Goal: Find specific page/section: Find specific page/section

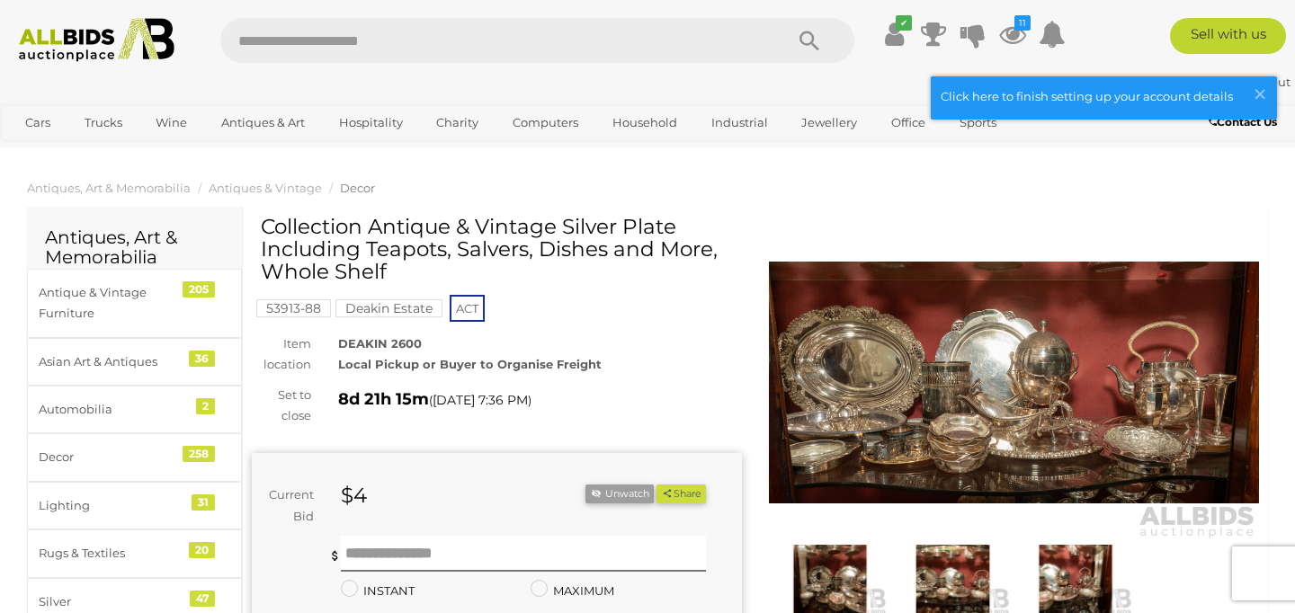
scroll to position [25, 0]
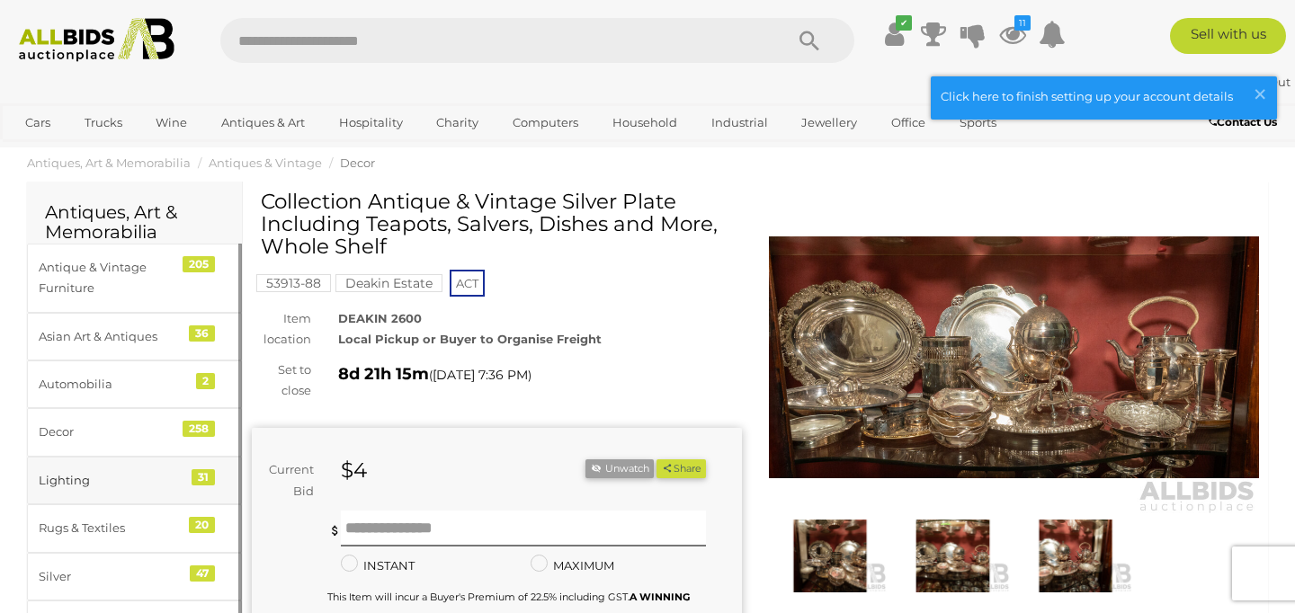
click at [71, 486] on div "Lighting" at bounding box center [113, 480] width 148 height 21
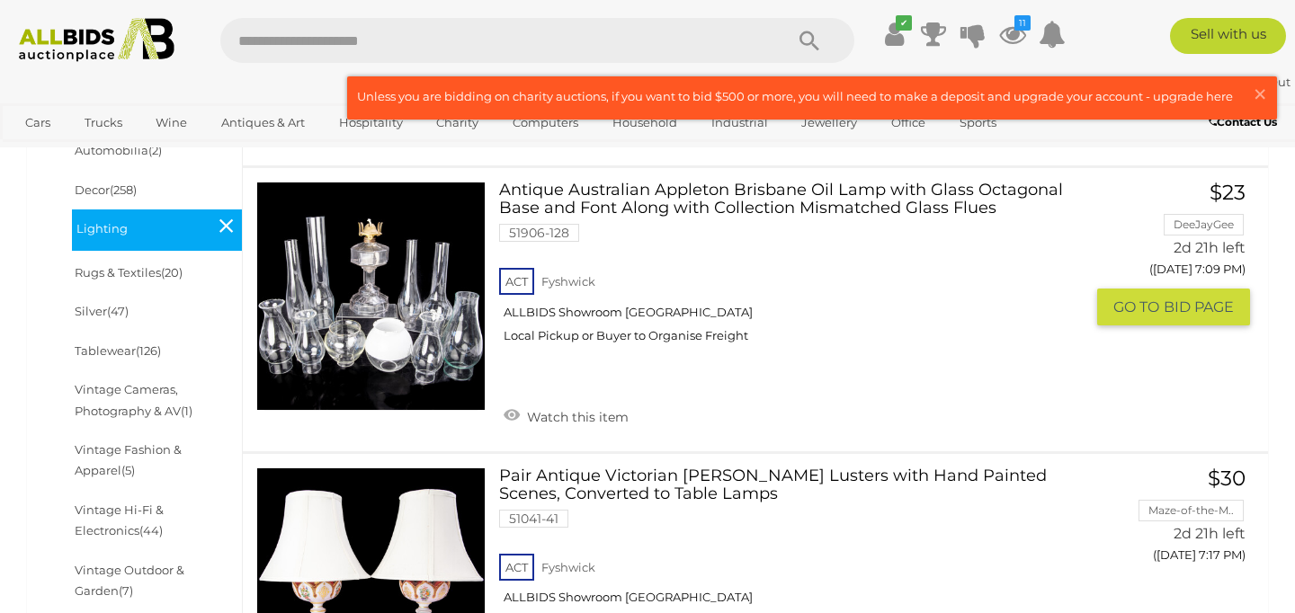
scroll to position [684, 0]
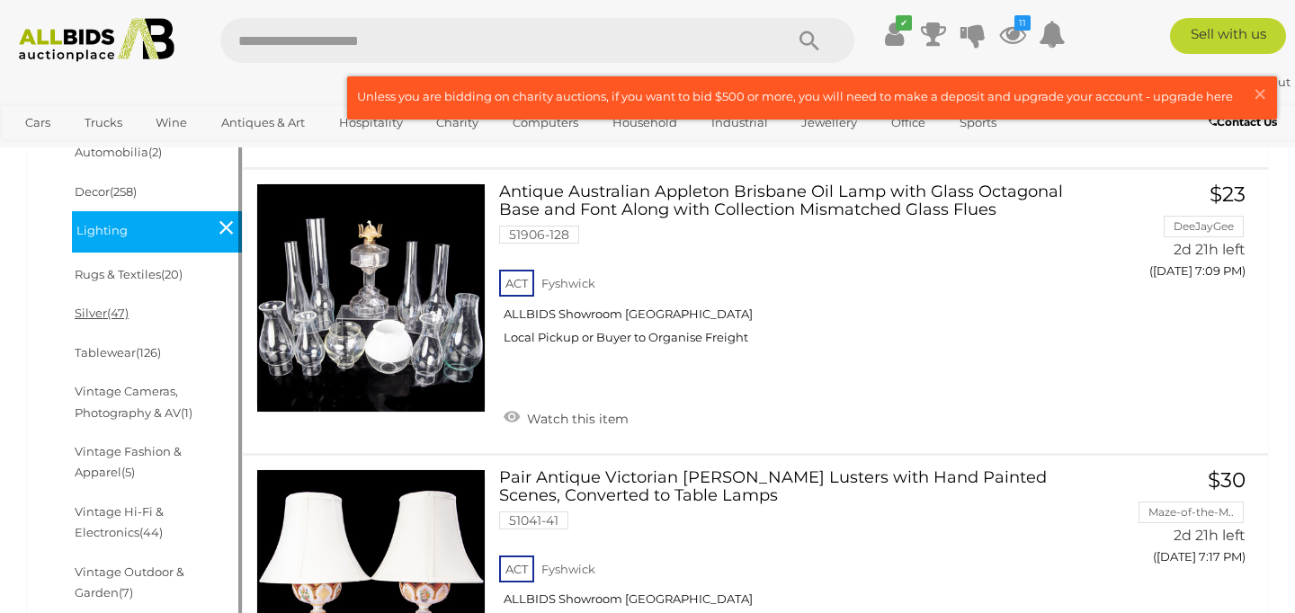
click at [95, 318] on link "Silver (47)" at bounding box center [102, 313] width 54 height 14
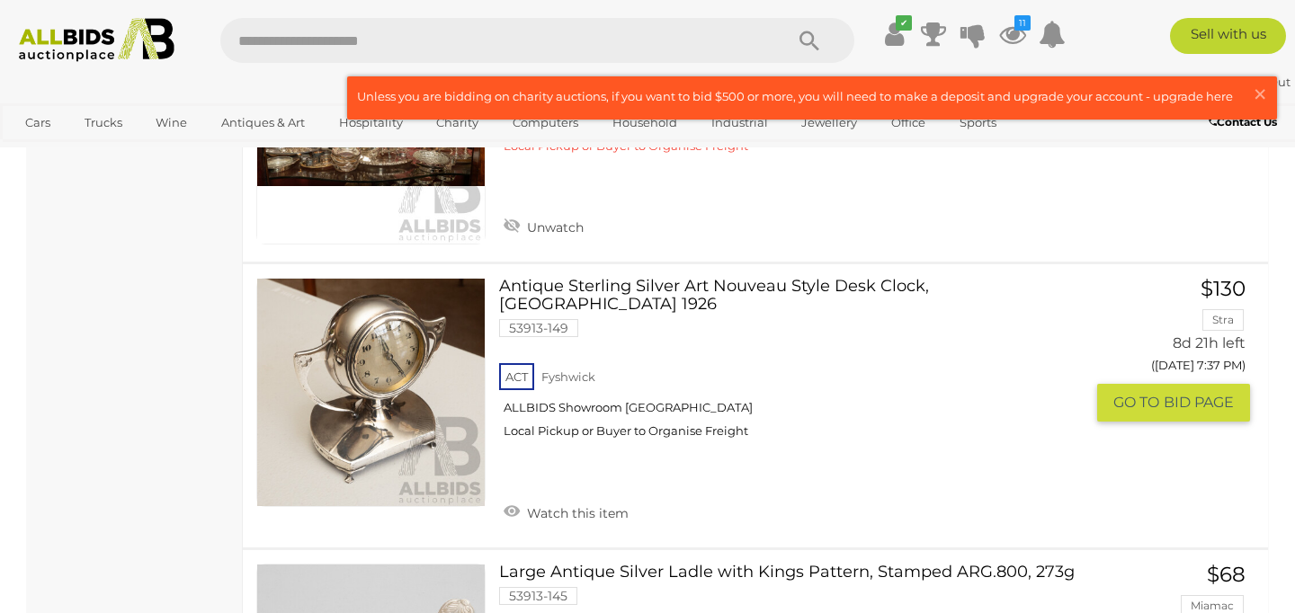
scroll to position [5783, 0]
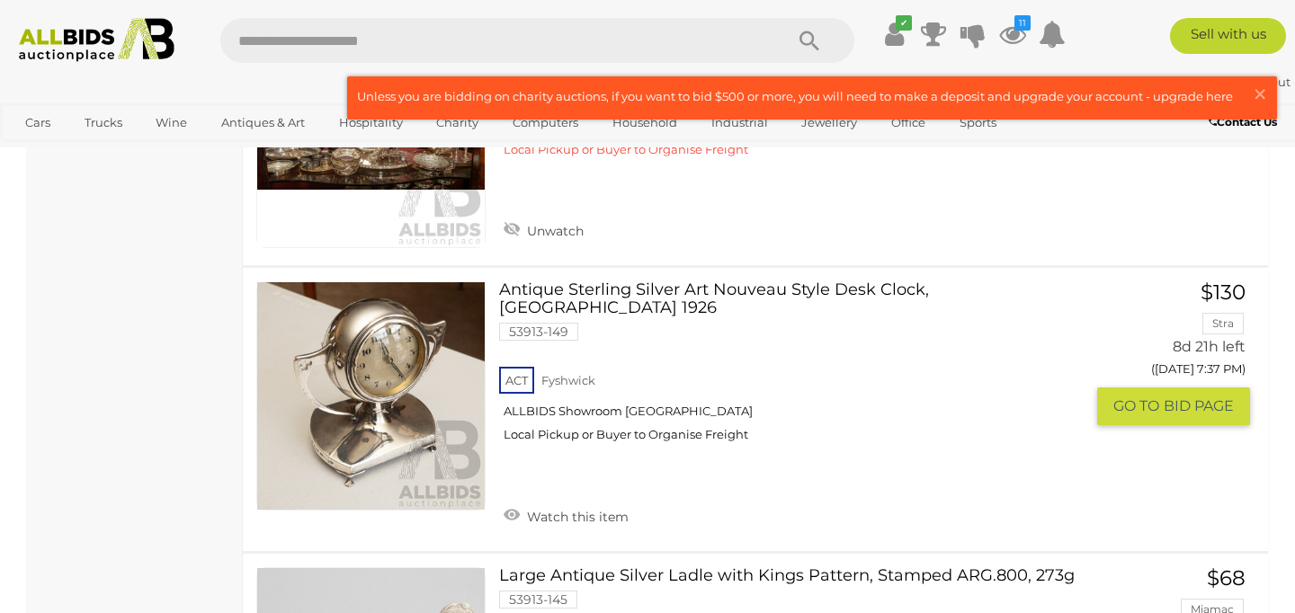
click at [387, 340] on link at bounding box center [370, 396] width 229 height 229
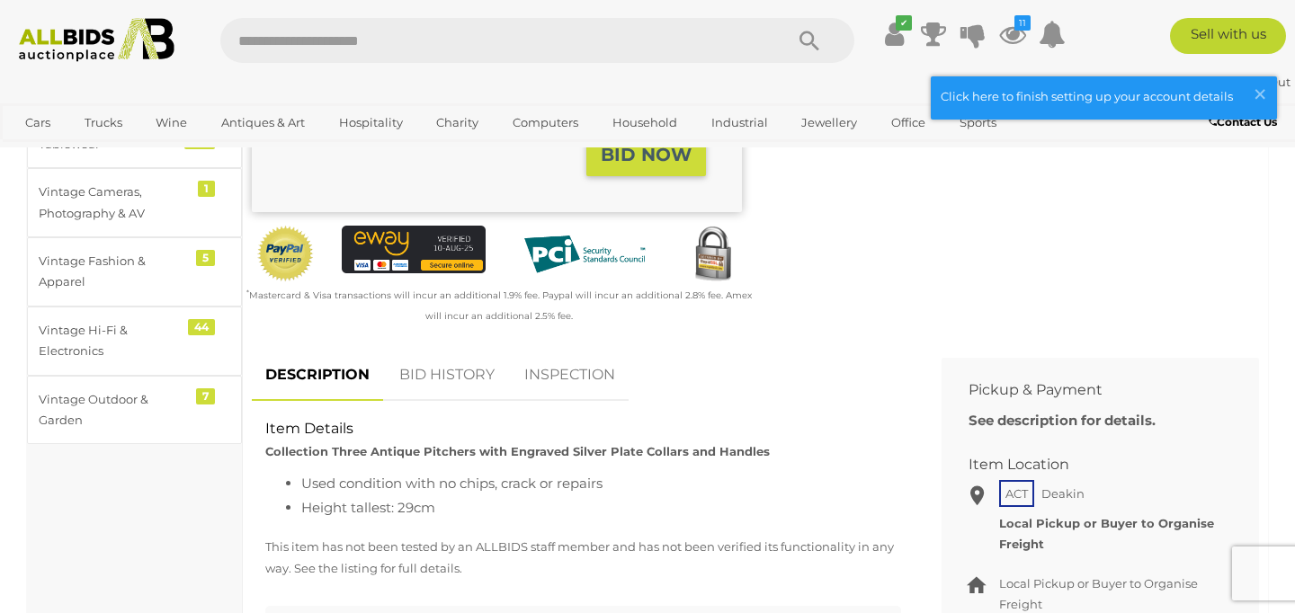
scroll to position [509, 0]
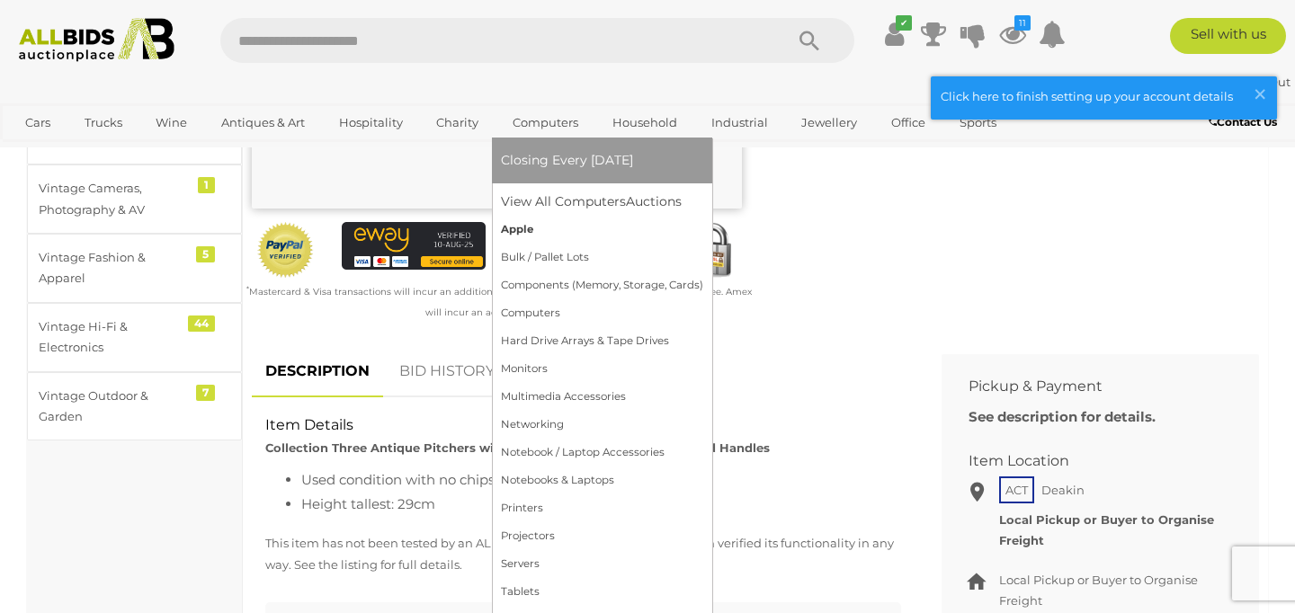
click at [514, 229] on link "Apple" at bounding box center [602, 230] width 202 height 28
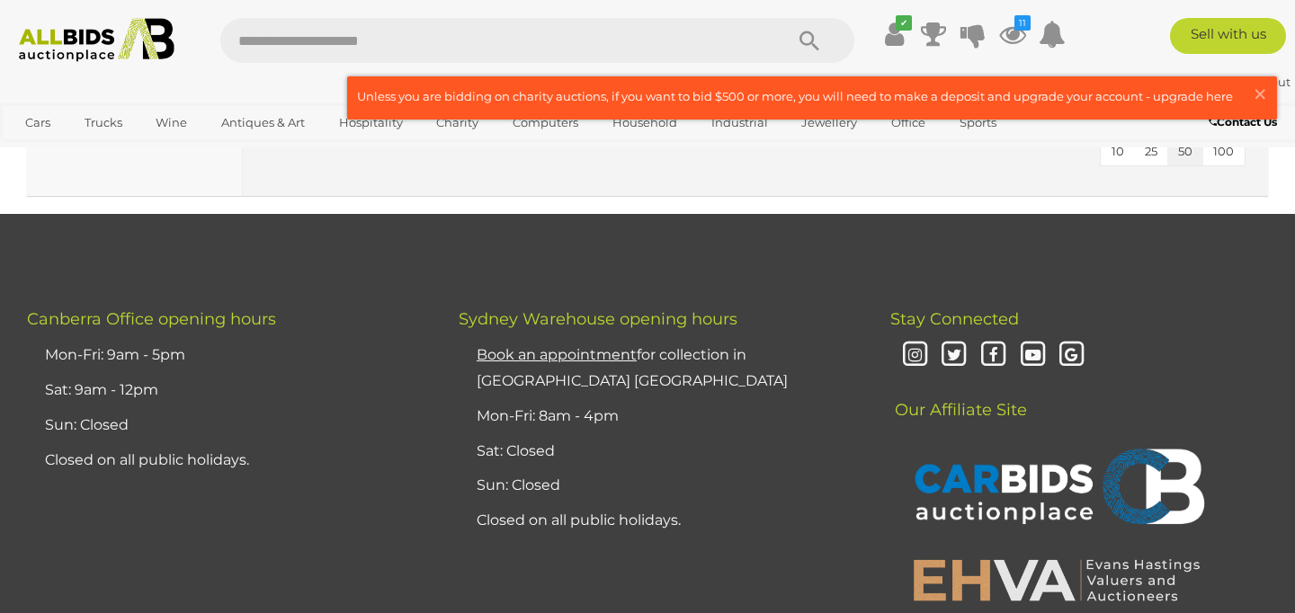
scroll to position [1223, 0]
